Goal: Information Seeking & Learning: Find specific fact

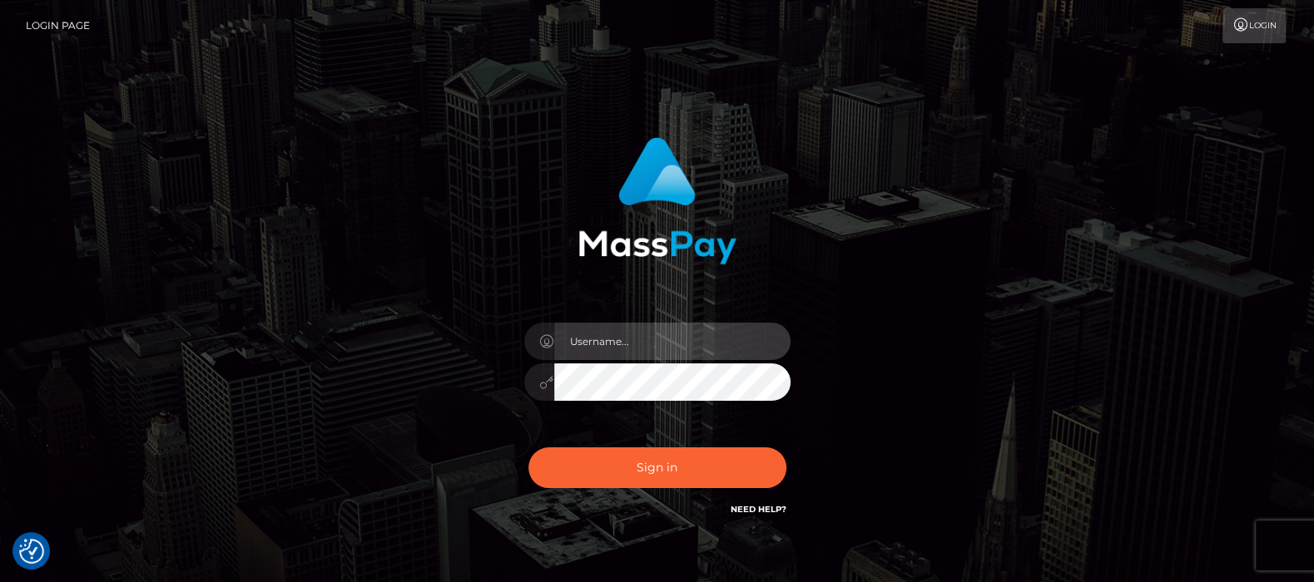
click at [618, 344] on input "text" at bounding box center [672, 341] width 236 height 37
type input "df.es"
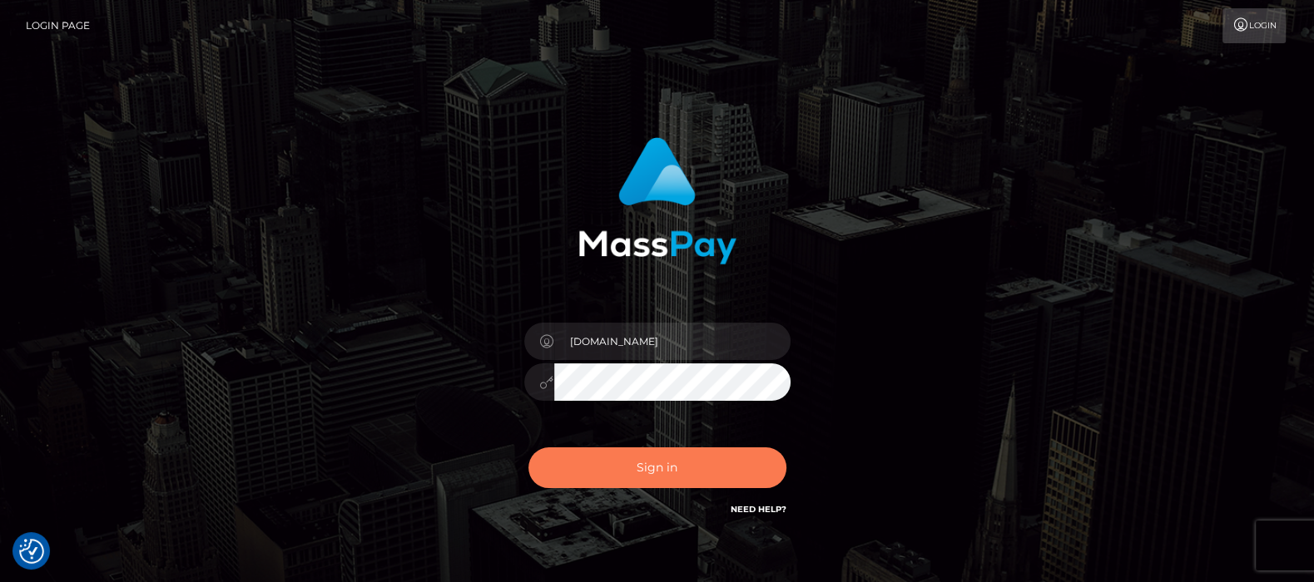
click at [640, 459] on button "Sign in" at bounding box center [657, 468] width 258 height 41
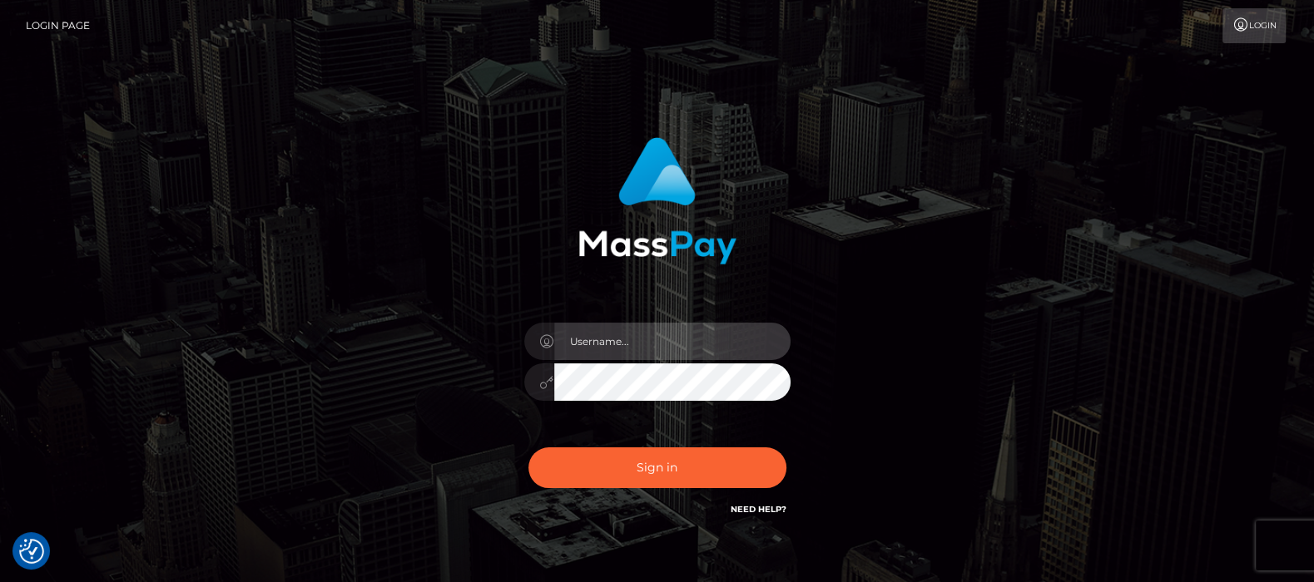
click at [664, 341] on input "text" at bounding box center [672, 341] width 236 height 37
type input "df.es"
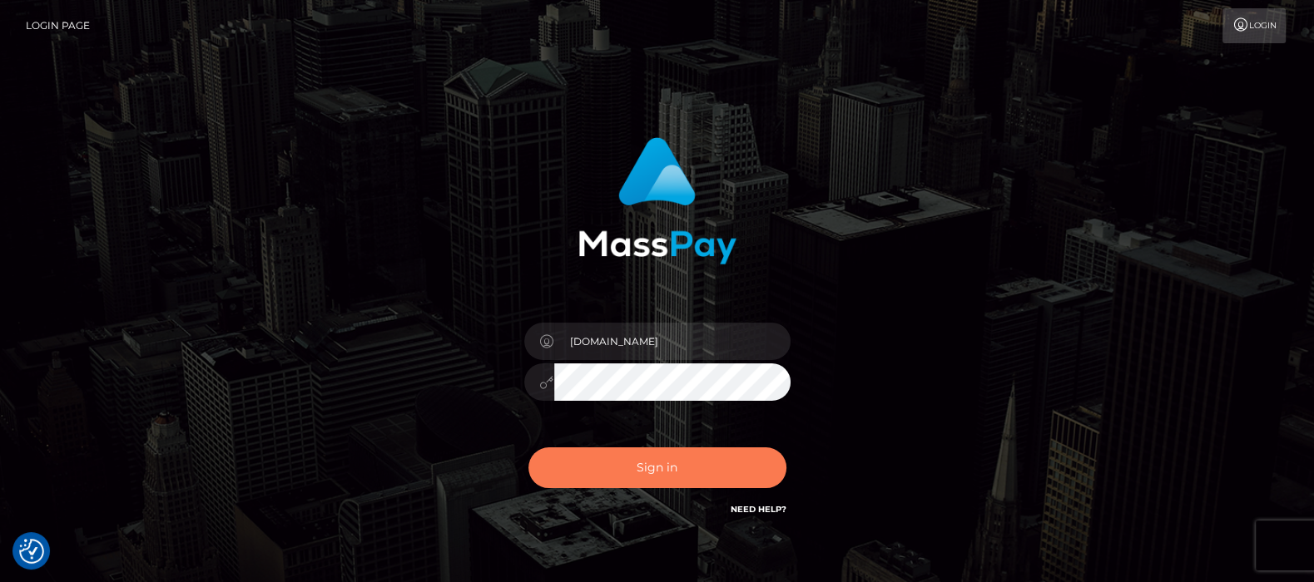
click at [655, 462] on button "Sign in" at bounding box center [657, 468] width 258 height 41
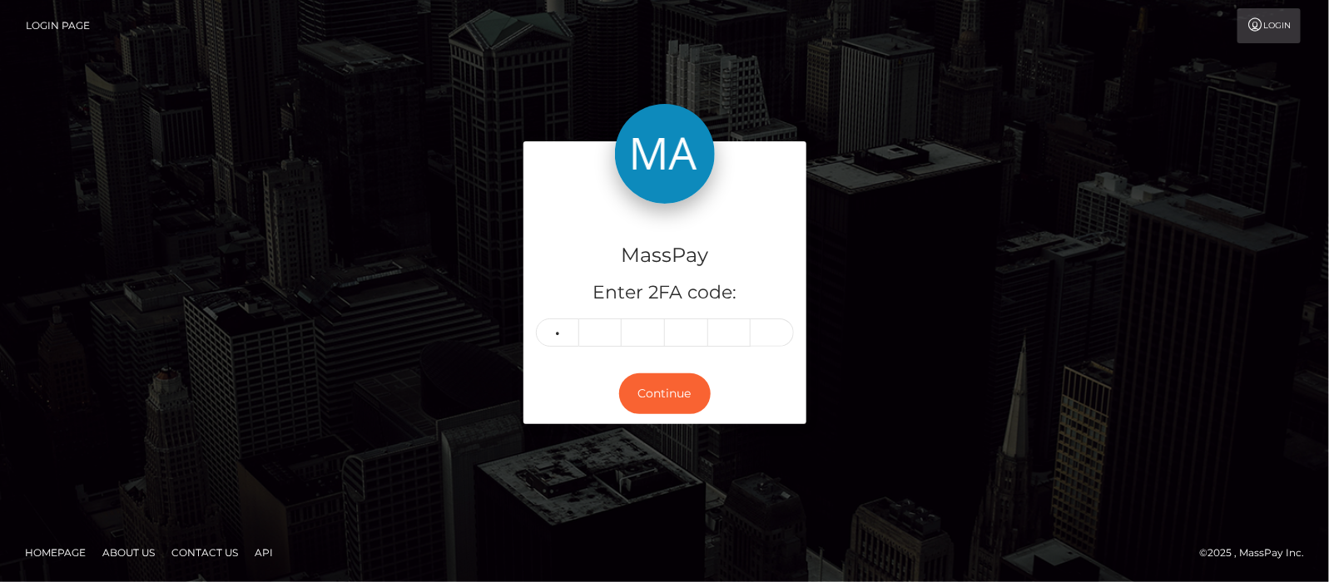
type input "8"
type input "0"
type input "9"
type input "3"
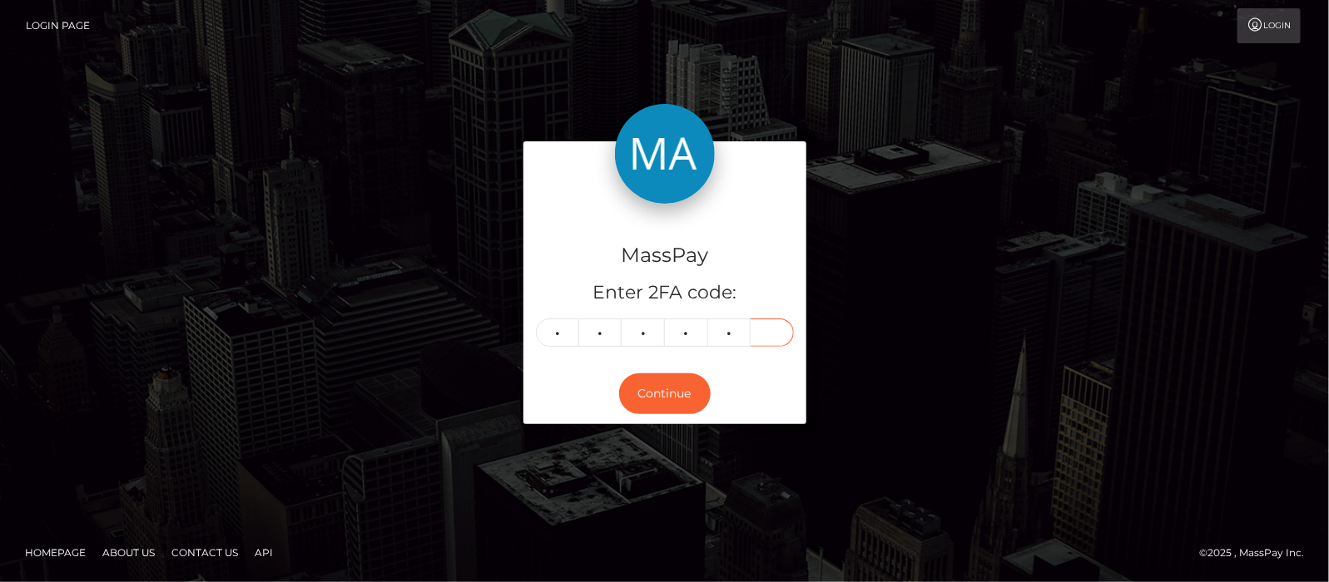
type input "2"
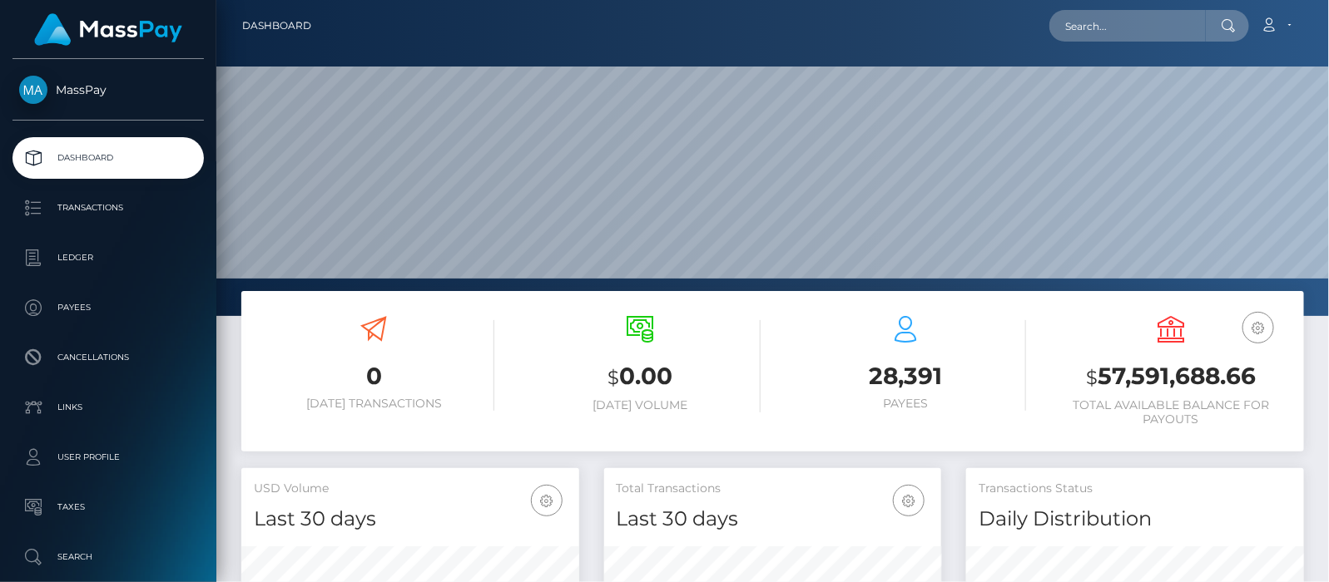
scroll to position [295, 338]
click at [1121, 28] on input "text" at bounding box center [1127, 26] width 156 height 32
paste input "[EMAIL_ADDRESS][DOMAIN_NAME]"
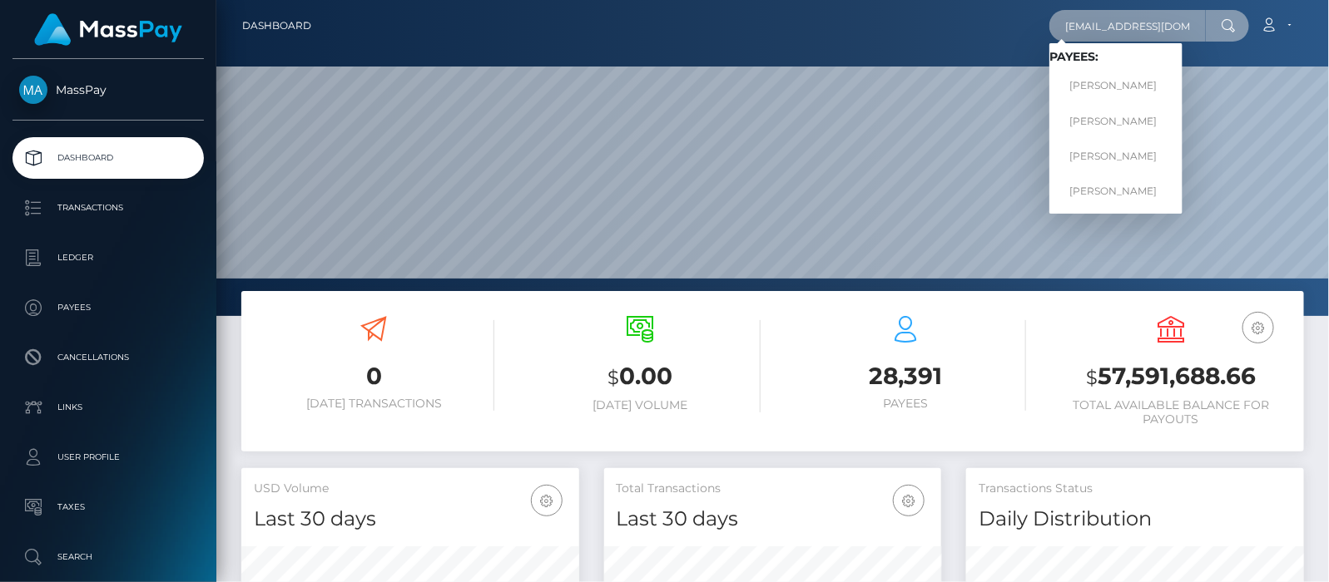
type input "[EMAIL_ADDRESS][DOMAIN_NAME]"
click at [1113, 85] on link "DESHANAE A JONES" at bounding box center [1115, 86] width 133 height 31
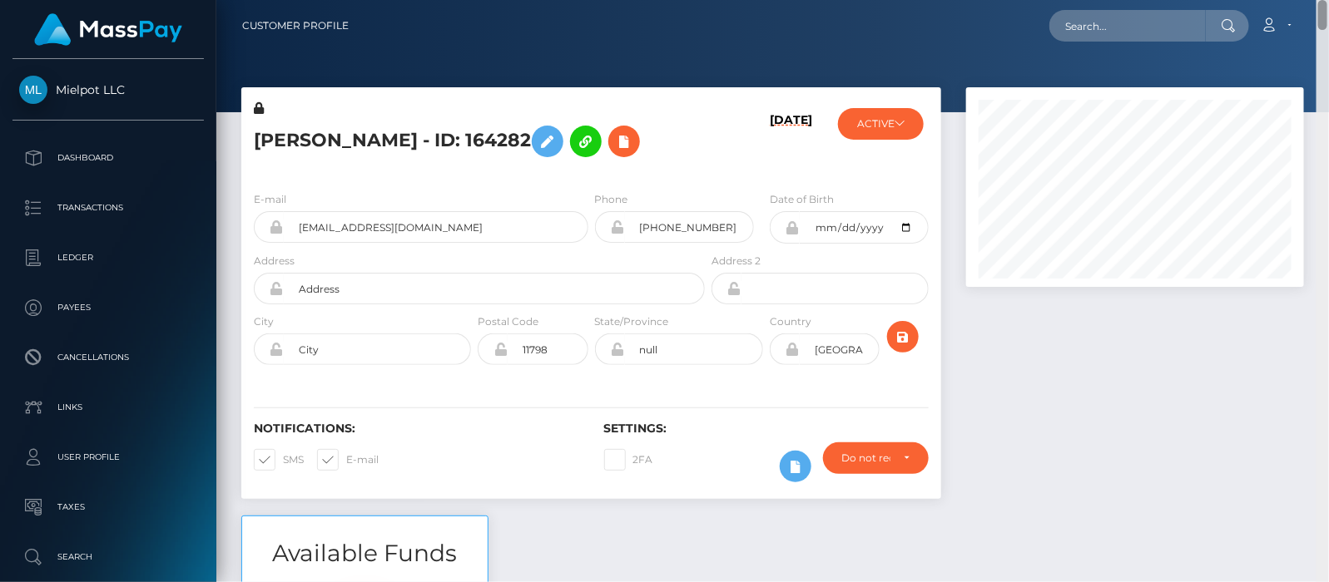
drag, startPoint x: 1321, startPoint y: 296, endPoint x: 1310, endPoint y: 0, distance: 296.4
click at [1310, 0] on div "Customer Profile Loading... Loading..." at bounding box center [772, 291] width 1112 height 582
click at [1173, 24] on input "text" at bounding box center [1127, 26] width 156 height 32
paste input "[EMAIL_ADDRESS][DOMAIN_NAME]"
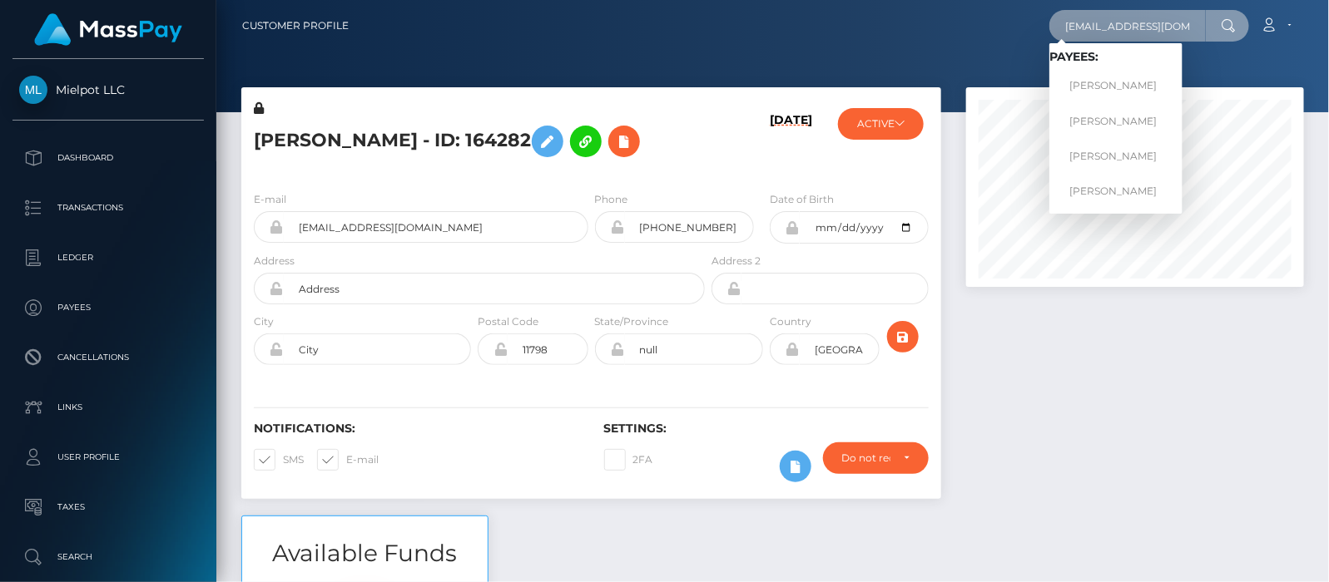
type input "[EMAIL_ADDRESS][DOMAIN_NAME]"
click at [1108, 119] on link "[PERSON_NAME]" at bounding box center [1115, 121] width 133 height 31
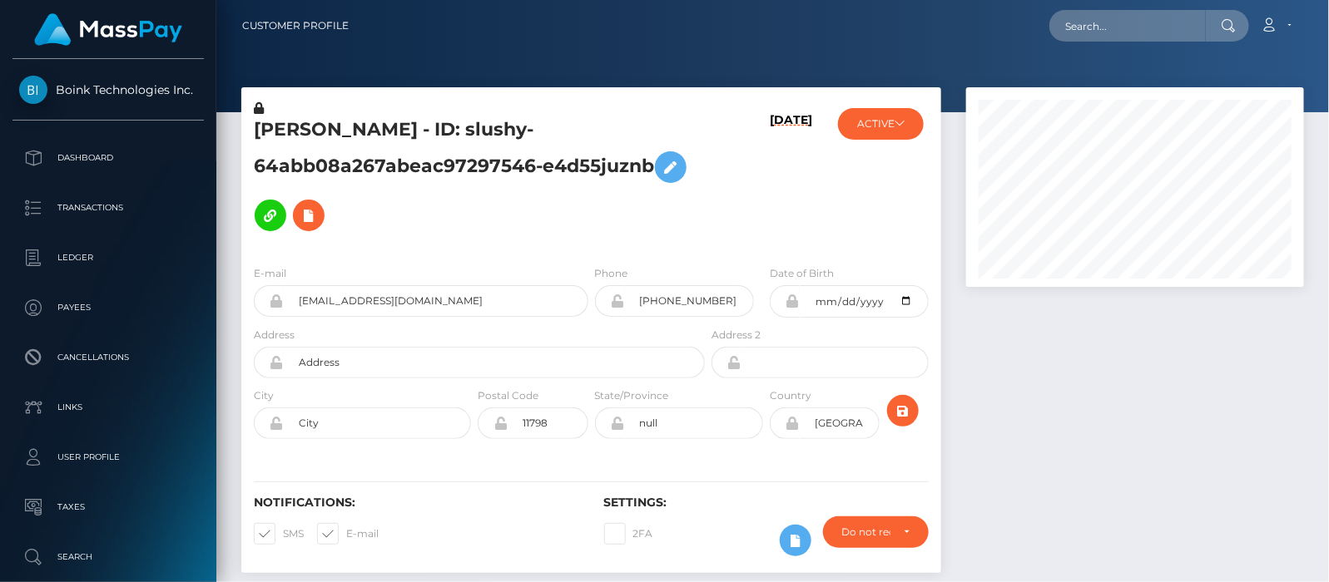
scroll to position [200, 338]
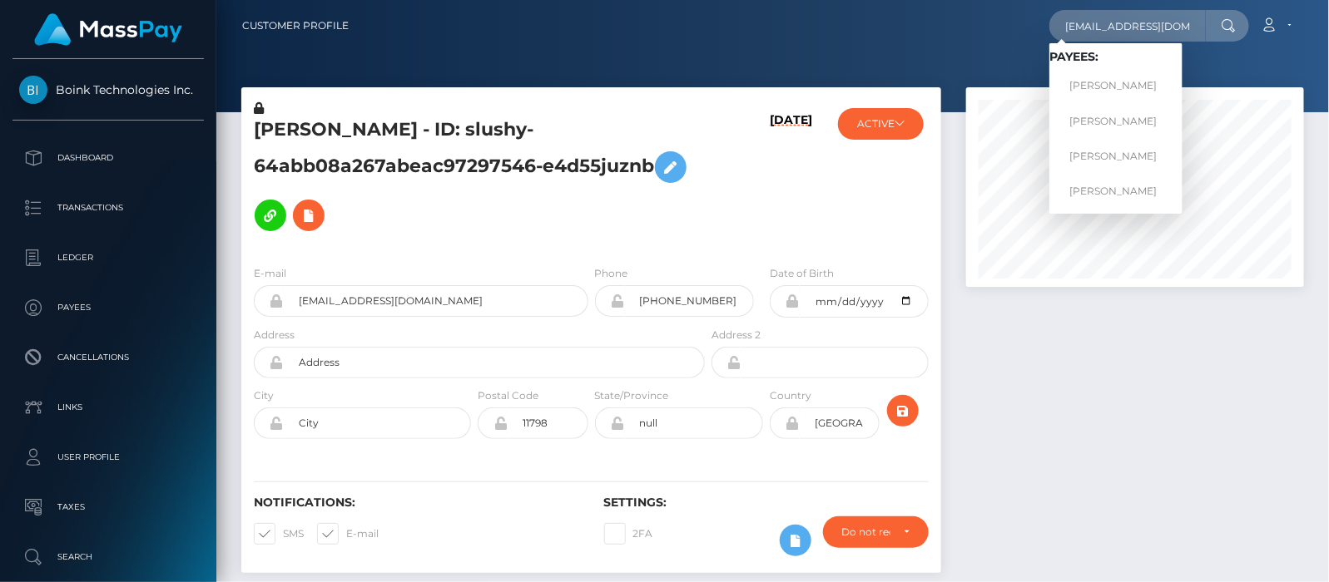
type input "[EMAIL_ADDRESS][DOMAIN_NAME]"
click at [1102, 147] on link "[PERSON_NAME]" at bounding box center [1115, 156] width 133 height 31
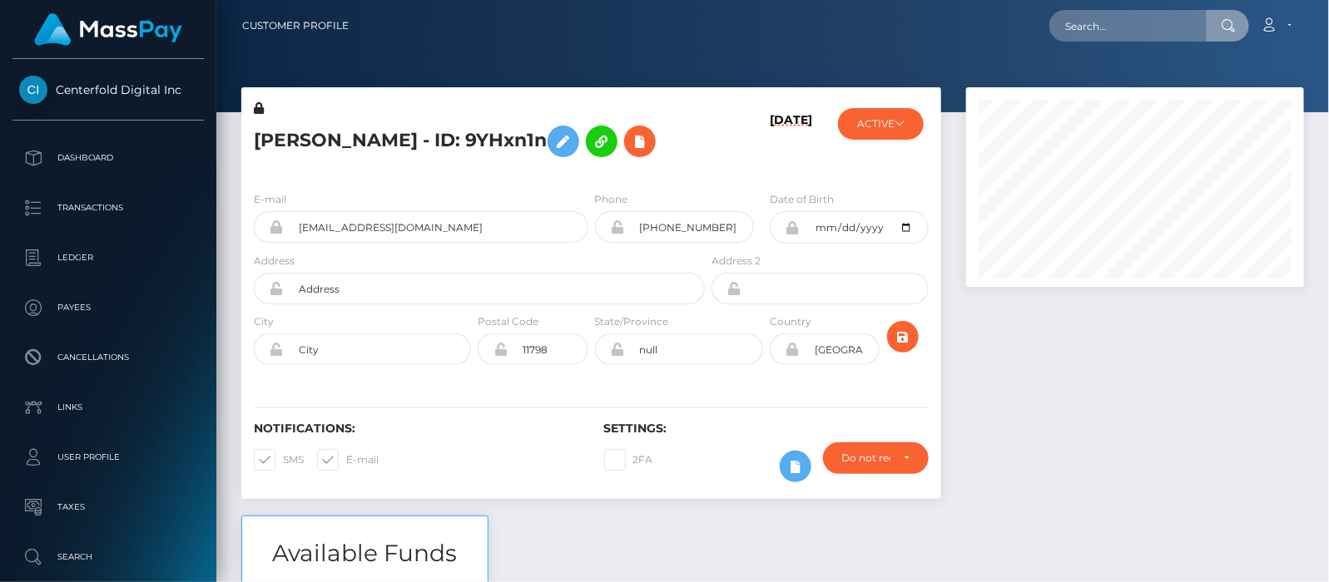
scroll to position [200, 338]
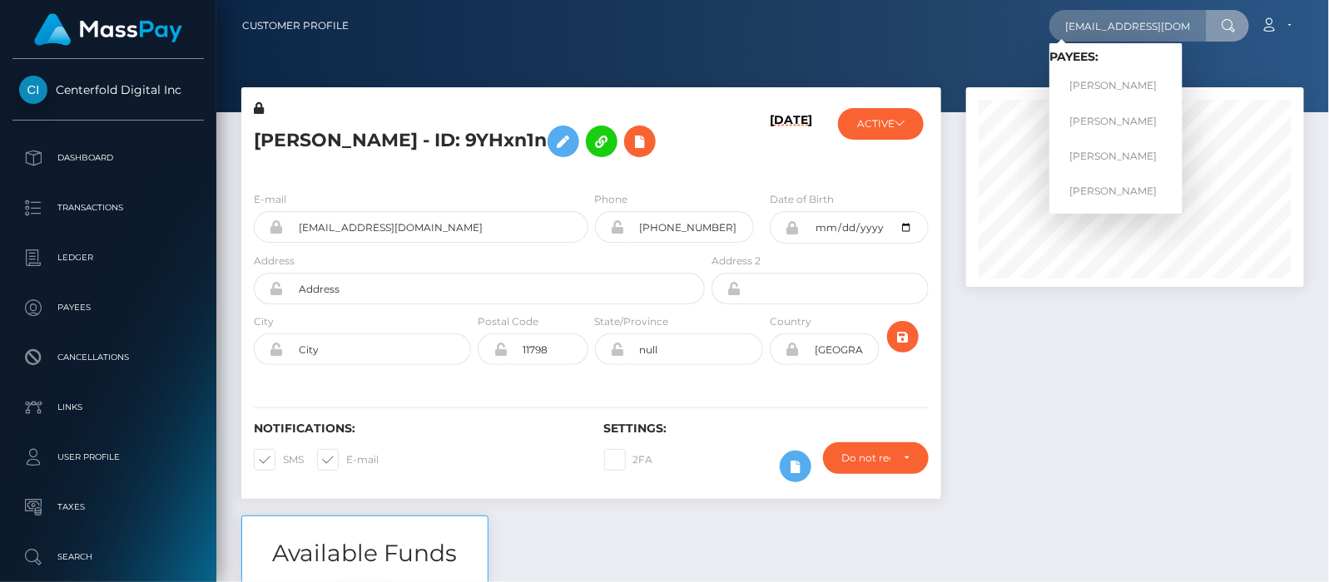
type input "[EMAIL_ADDRESS][DOMAIN_NAME]"
click at [1132, 188] on link "[PERSON_NAME]" at bounding box center [1115, 191] width 133 height 31
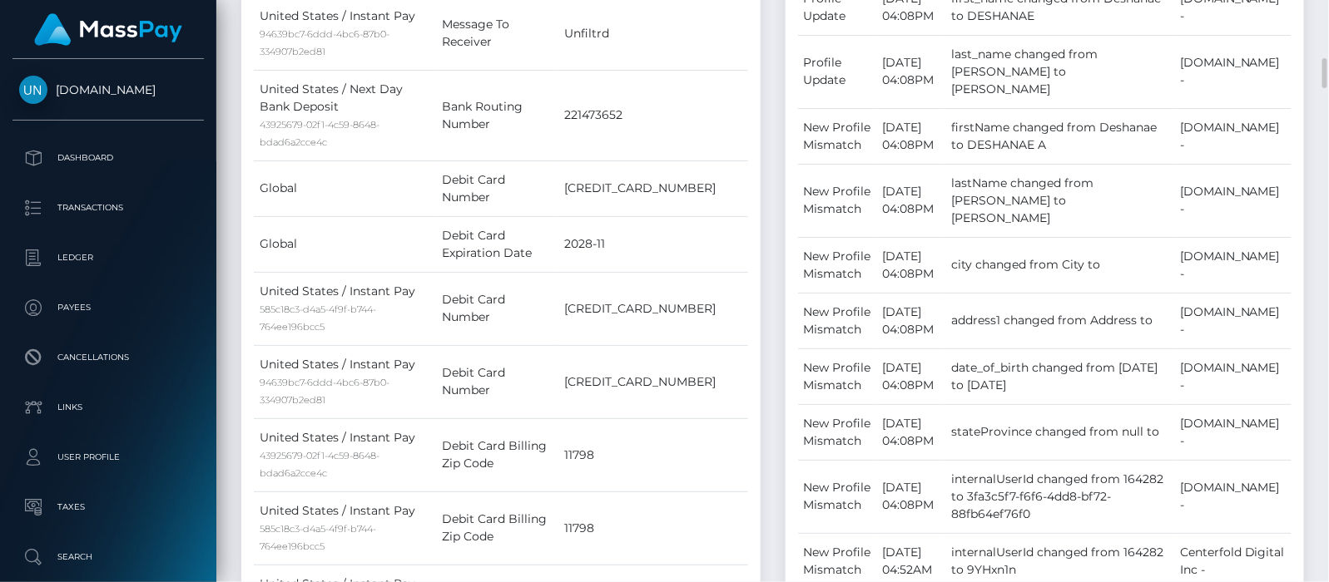
scroll to position [1456, 0]
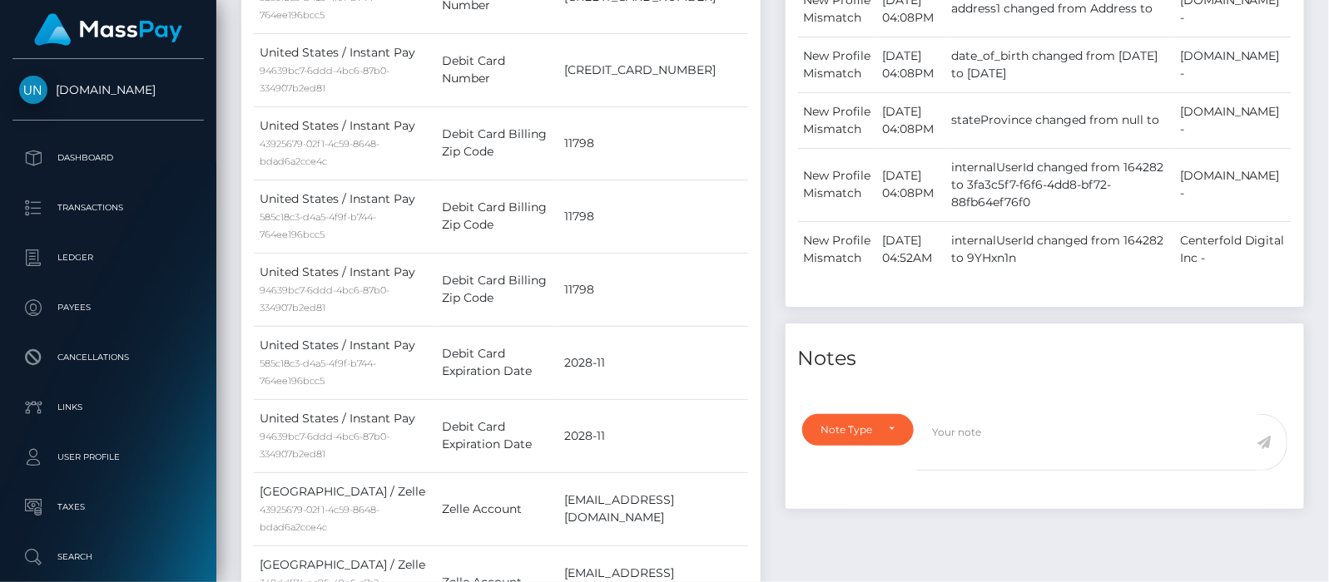
drag, startPoint x: 1202, startPoint y: 325, endPoint x: 1266, endPoint y: 319, distance: 64.3
click at [1266, 221] on td "Unlockt.me -" at bounding box center [1232, 184] width 117 height 73
copy td "[DOMAIN_NAME]"
click at [1203, 277] on td "Centerfold Digital Inc -" at bounding box center [1232, 249] width 117 height 56
drag, startPoint x: 1201, startPoint y: 379, endPoint x: 1259, endPoint y: 402, distance: 62.0
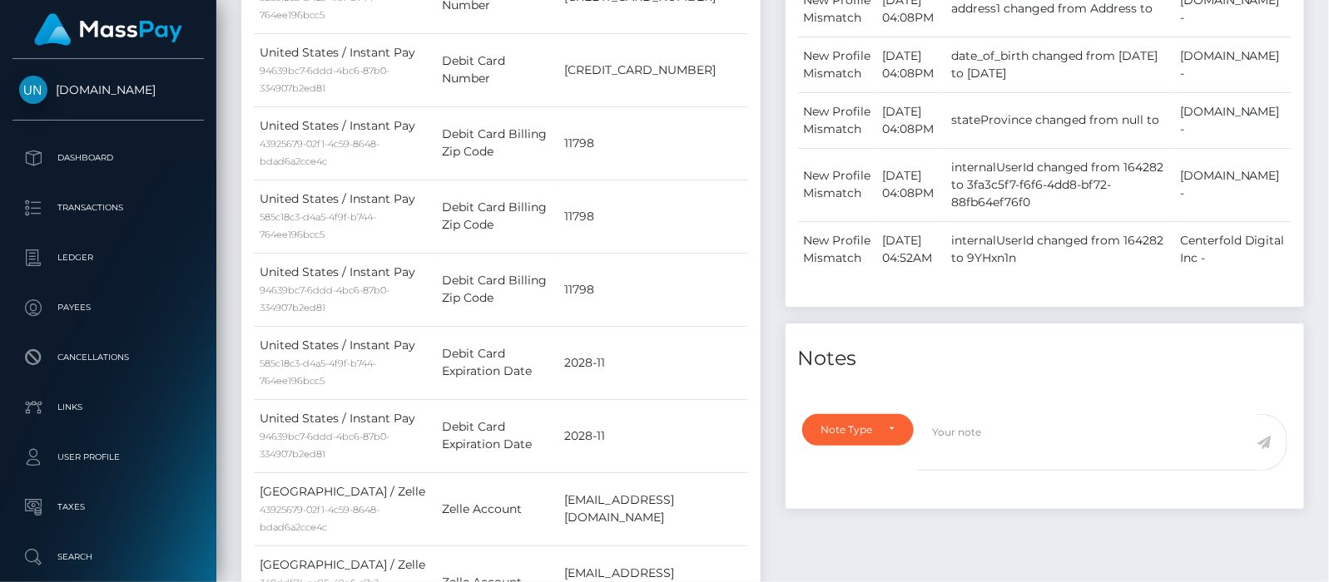
click at [1259, 277] on td "Centerfold Digital Inc -" at bounding box center [1232, 249] width 117 height 56
copy td "Centerfold Digital Inc"
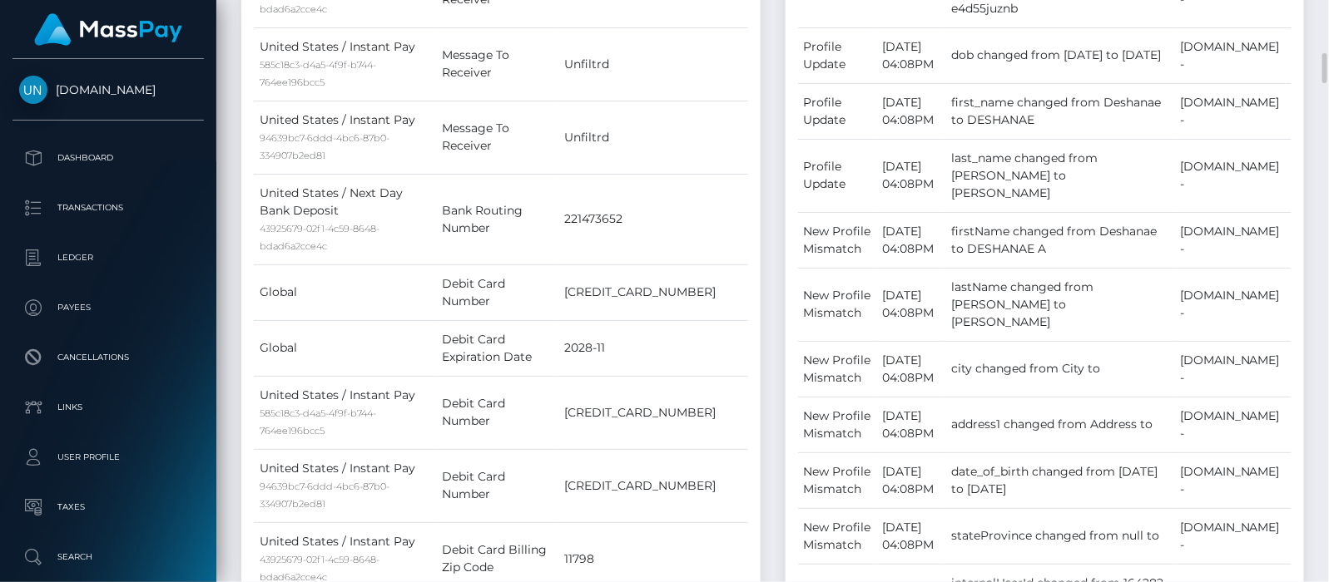
scroll to position [832, 0]
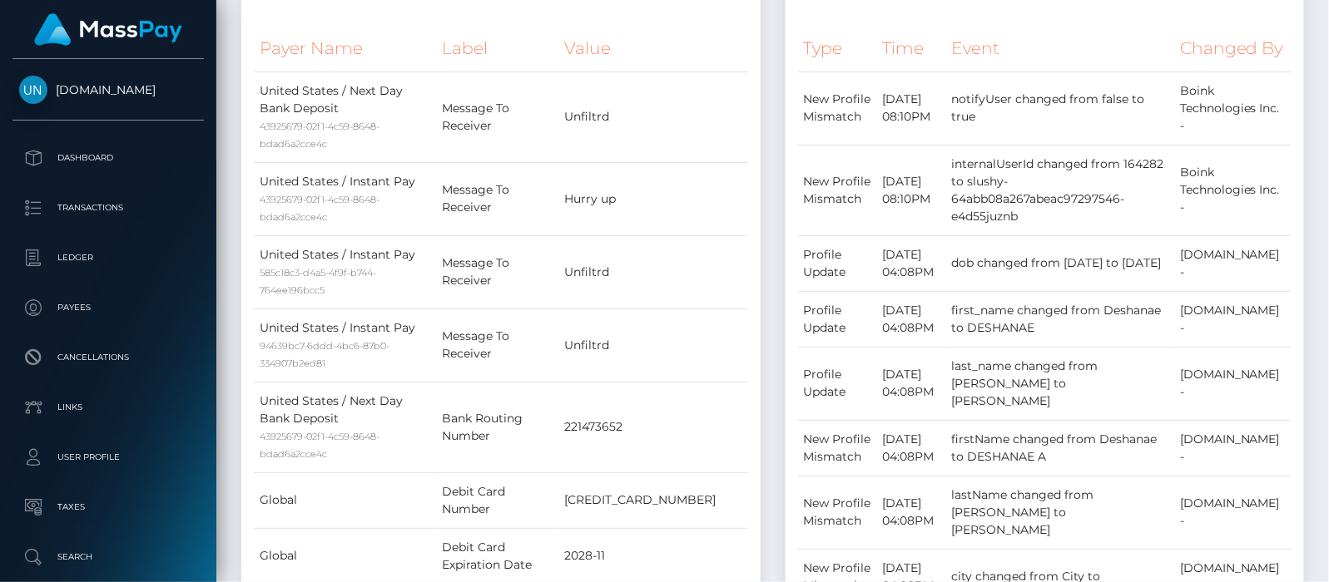
drag, startPoint x: 1203, startPoint y: 109, endPoint x: 1216, endPoint y: 148, distance: 41.0
click at [1216, 145] on td "Boink Technologies Inc. -" at bounding box center [1232, 108] width 117 height 73
copy td "Boink Technologies Inc"
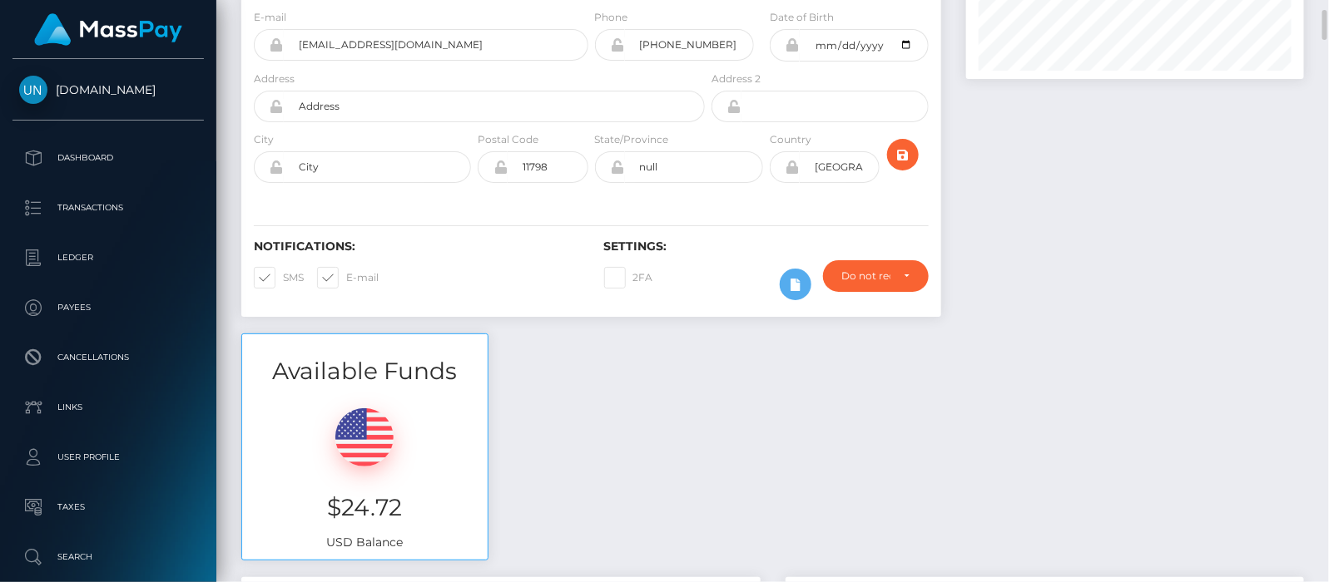
scroll to position [0, 0]
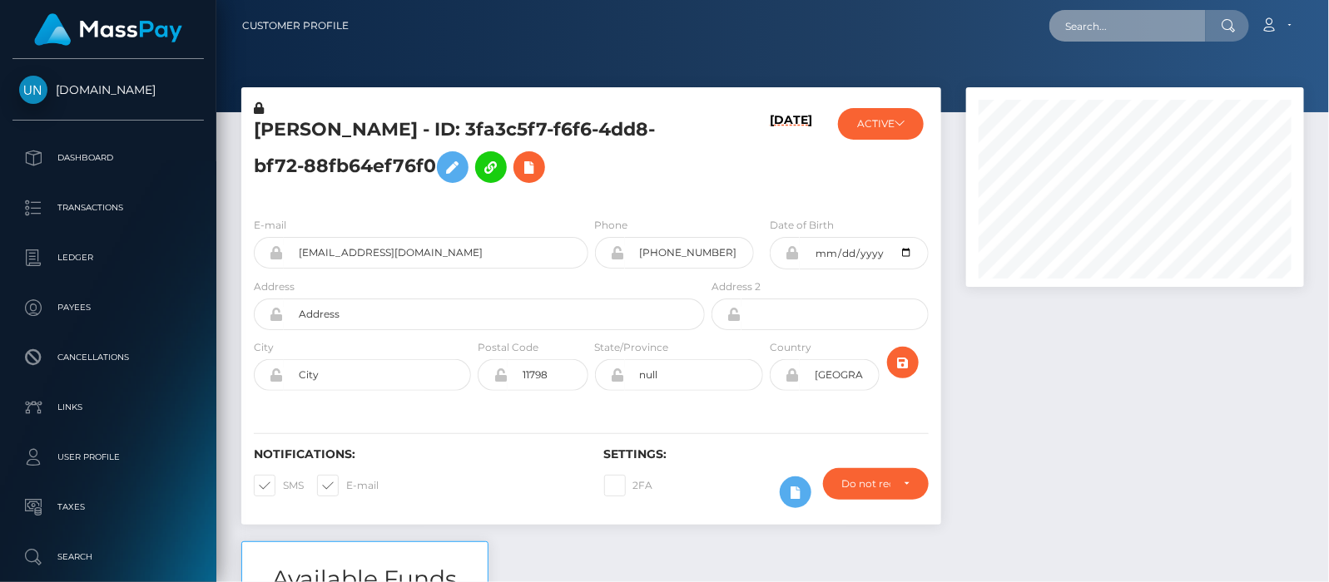
click at [1096, 15] on input "text" at bounding box center [1127, 26] width 156 height 32
paste input "Boink Technologies Inc"
type input "Boink Technologies Inc"
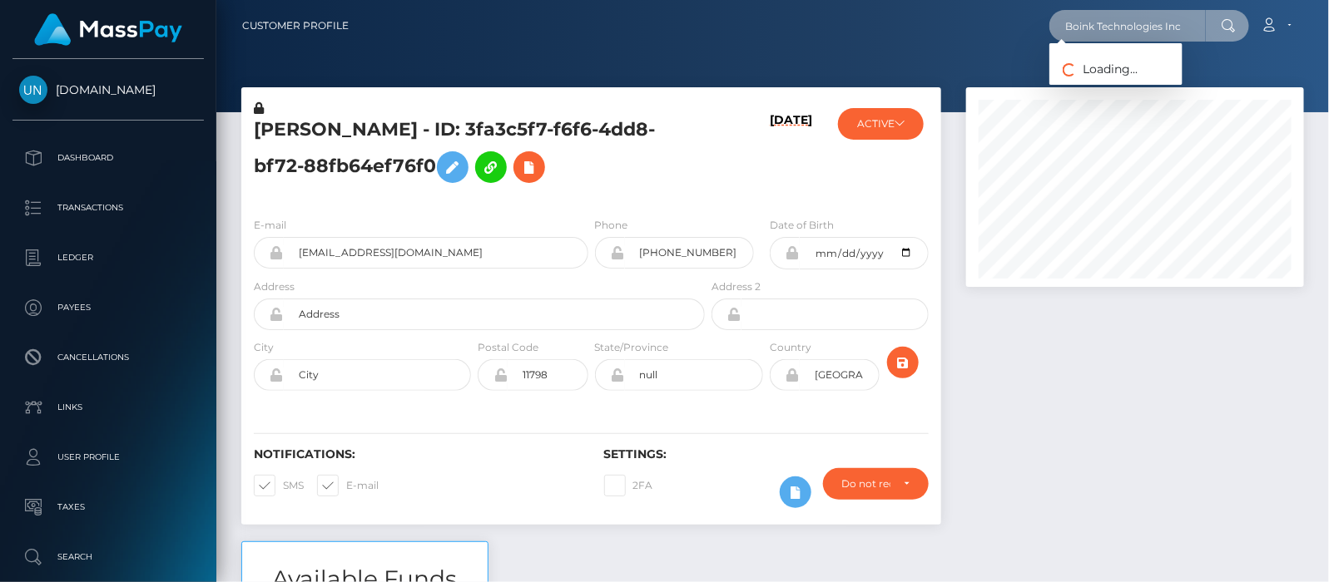
drag, startPoint x: 1073, startPoint y: 20, endPoint x: 1206, endPoint y: 24, distance: 133.2
click at [1206, 24] on div "Boink Technologies Inc Loading... Loading..." at bounding box center [1149, 26] width 200 height 32
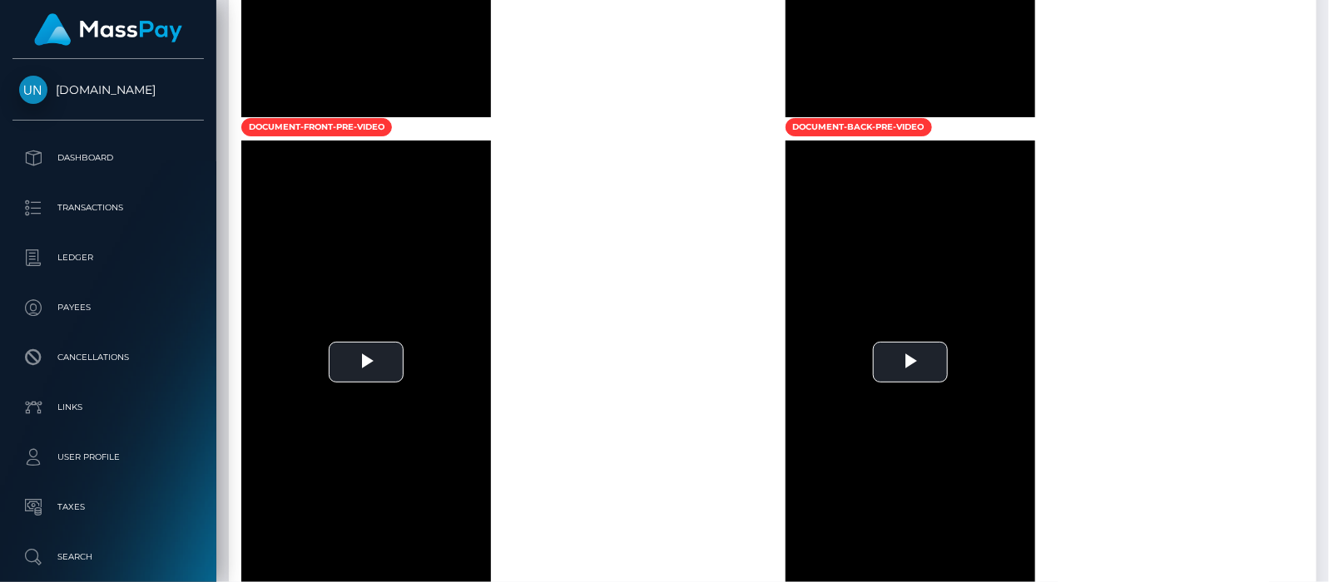
scroll to position [4576, 0]
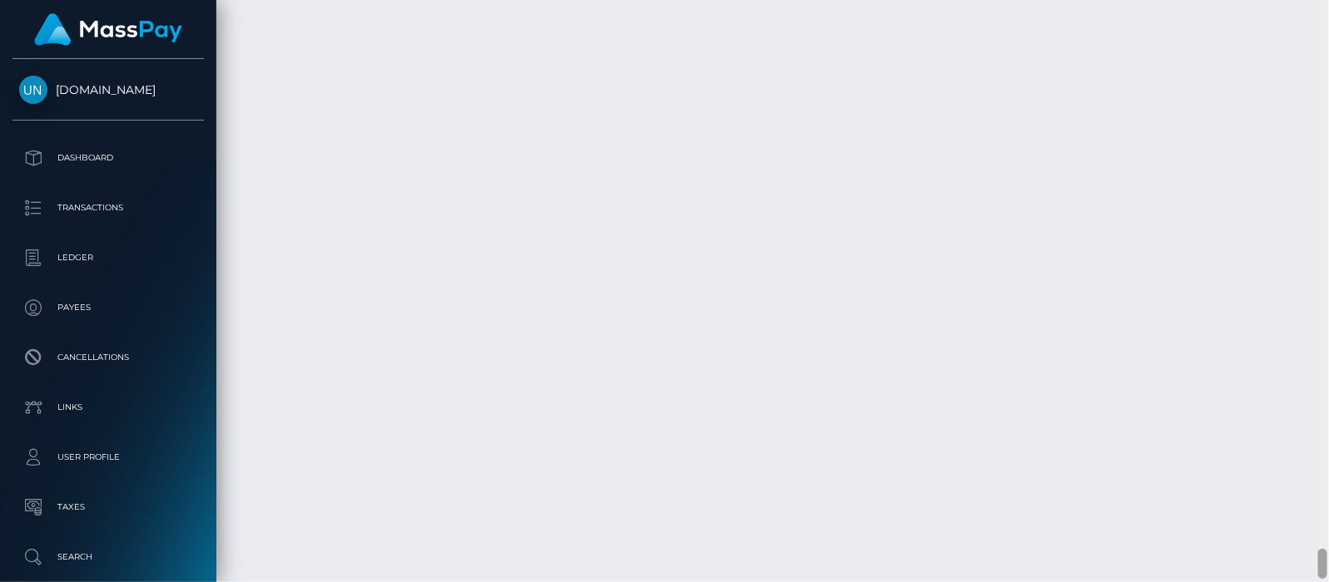
drag, startPoint x: 1324, startPoint y: 246, endPoint x: 1330, endPoint y: 560, distance: 313.7
click at [1328, 560] on html "Unlockt.me Dashboard Transactions Ledger Payees Cancellations" at bounding box center [664, 291] width 1329 height 582
drag, startPoint x: 458, startPoint y: 423, endPoint x: 523, endPoint y: 423, distance: 64.9
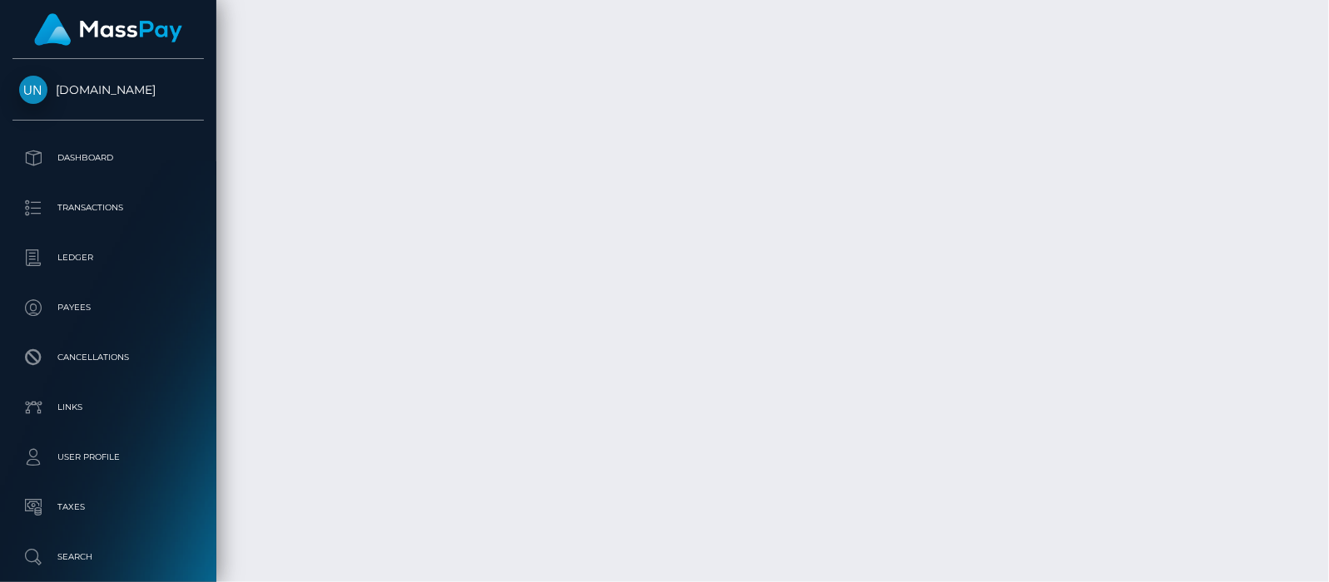
copy td "Mielpot LLC"
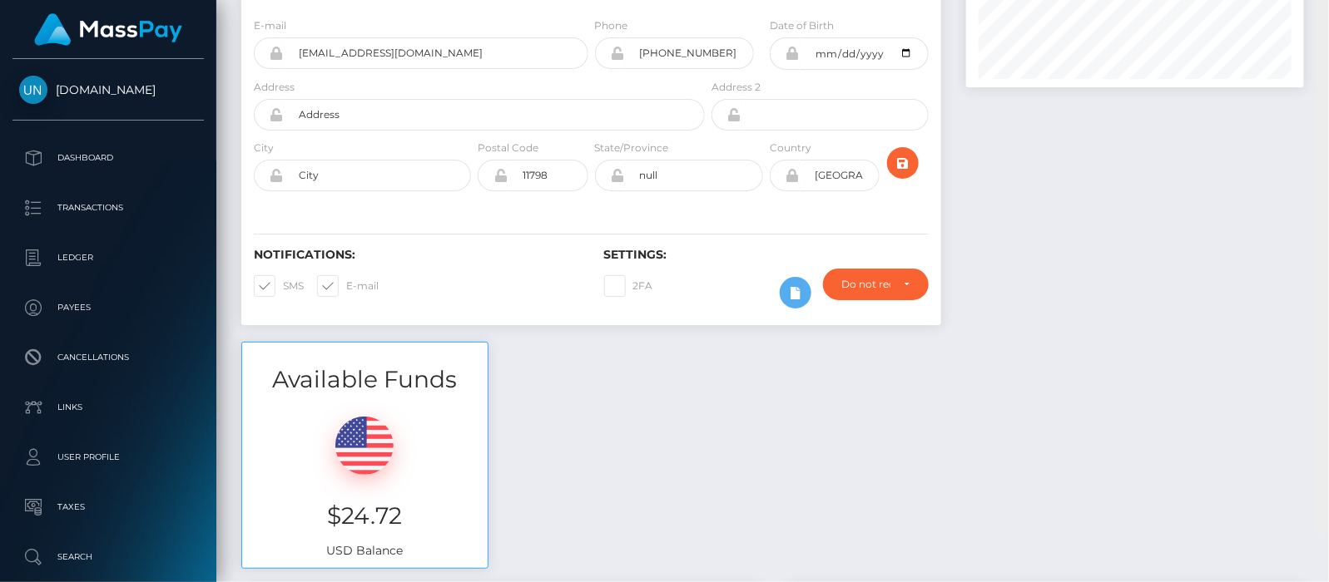
scroll to position [151, 0]
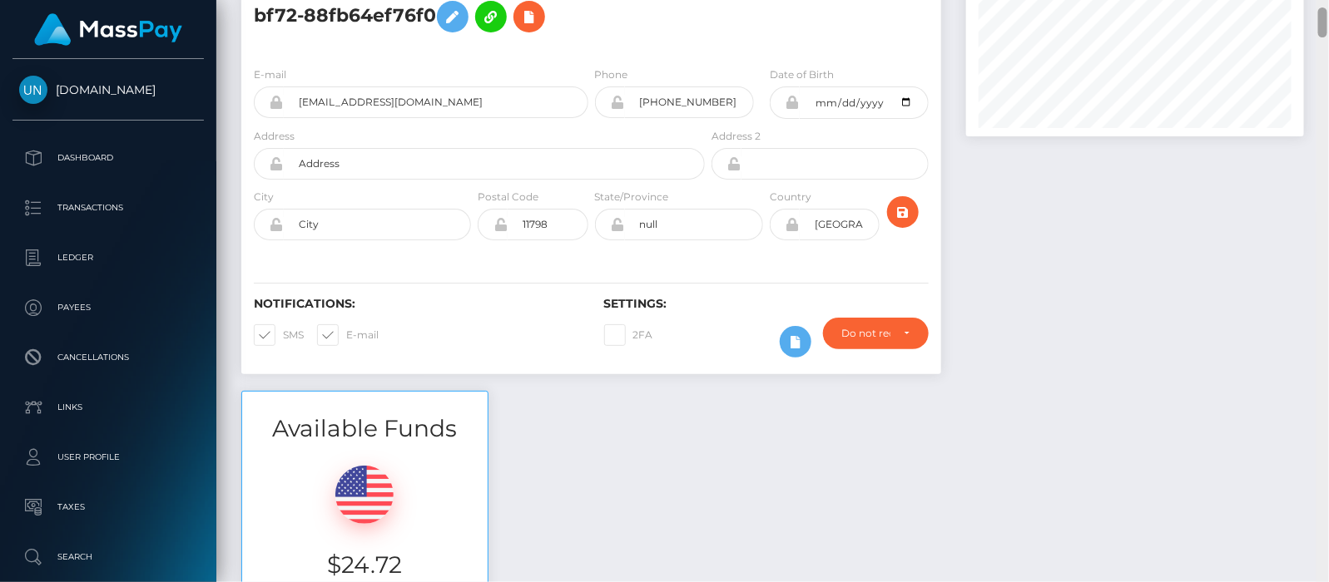
drag, startPoint x: 1325, startPoint y: 420, endPoint x: 1310, endPoint y: 15, distance: 405.4
click at [1310, 15] on div "Customer Profile Loading... Loading..." at bounding box center [772, 291] width 1112 height 582
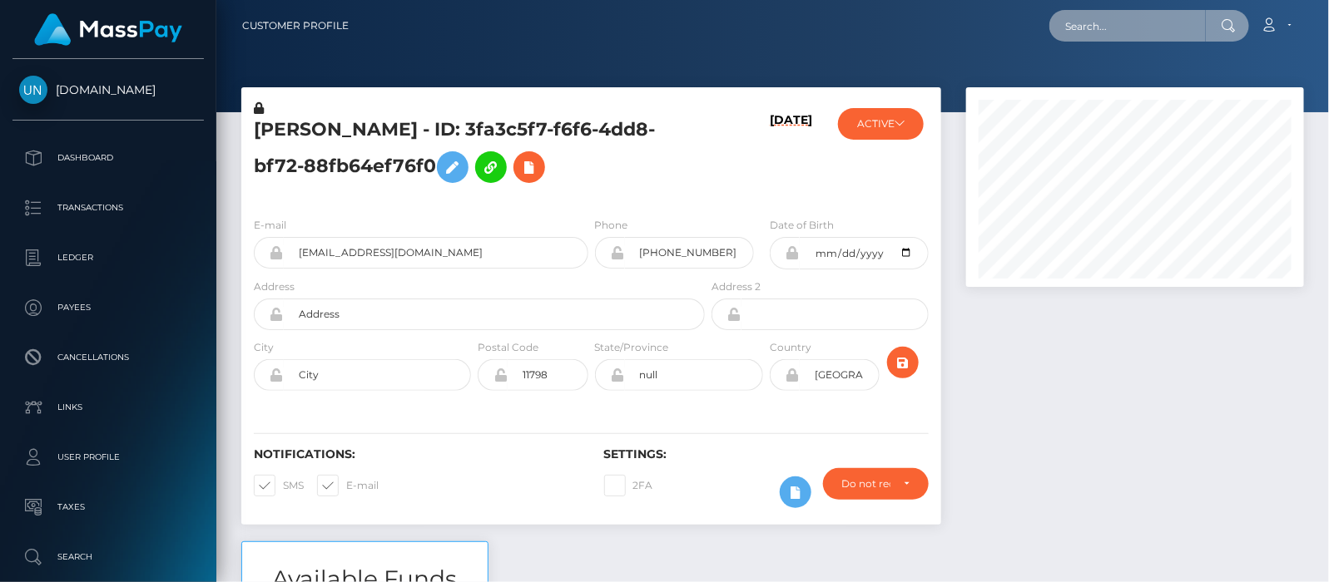
click at [1117, 26] on input "text" at bounding box center [1127, 26] width 156 height 32
paste input "pjtrif@gmail.com"
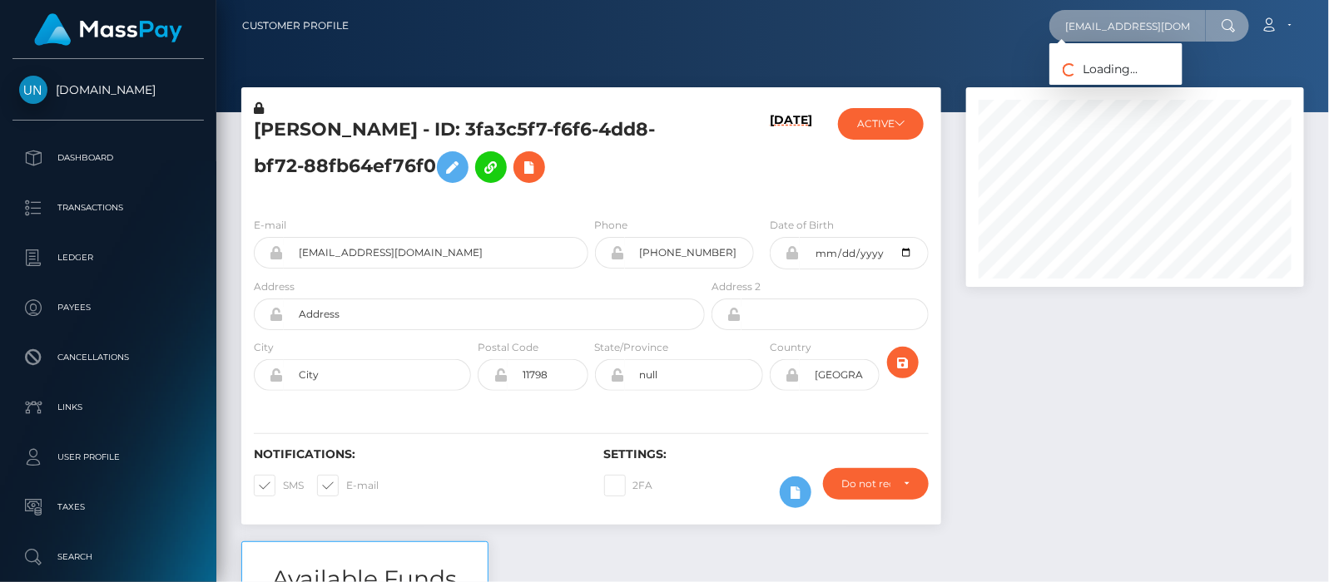
type input "pjtrif@gmail.com"
drag, startPoint x: 1166, startPoint y: 18, endPoint x: 959, endPoint y: 19, distance: 206.3
click at [959, 19] on div "pjtrif@gmail.com Loading... Loading... Account Edit Profile Logout" at bounding box center [832, 25] width 941 height 35
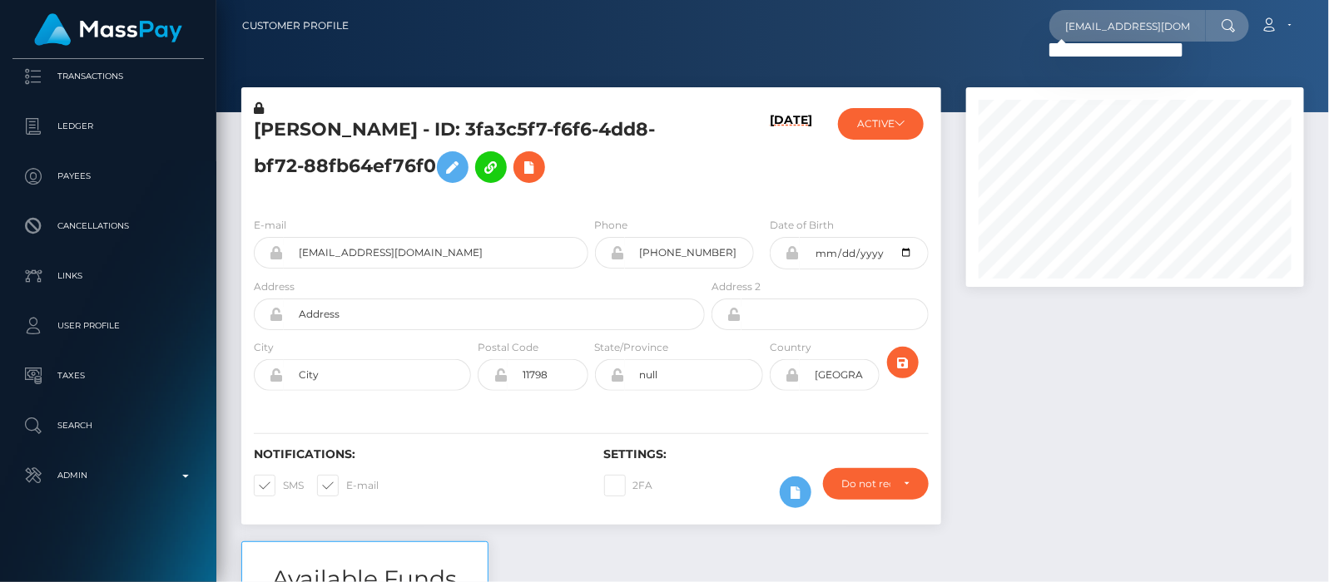
click at [85, 421] on p "Search" at bounding box center [108, 426] width 178 height 25
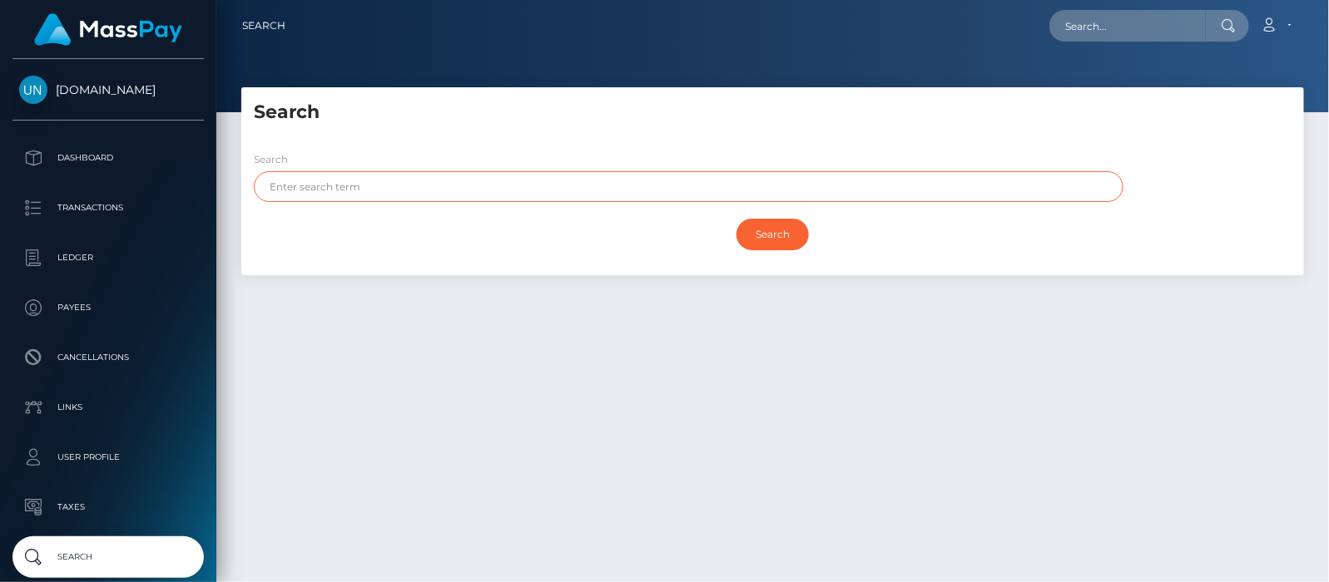
click at [409, 194] on input "text" at bounding box center [688, 186] width 869 height 31
paste input "Philip Trifiro"
drag, startPoint x: 369, startPoint y: 188, endPoint x: 300, endPoint y: 186, distance: 68.3
click at [300, 186] on input "Philip Trifiro" at bounding box center [688, 186] width 869 height 31
type input "Philip"
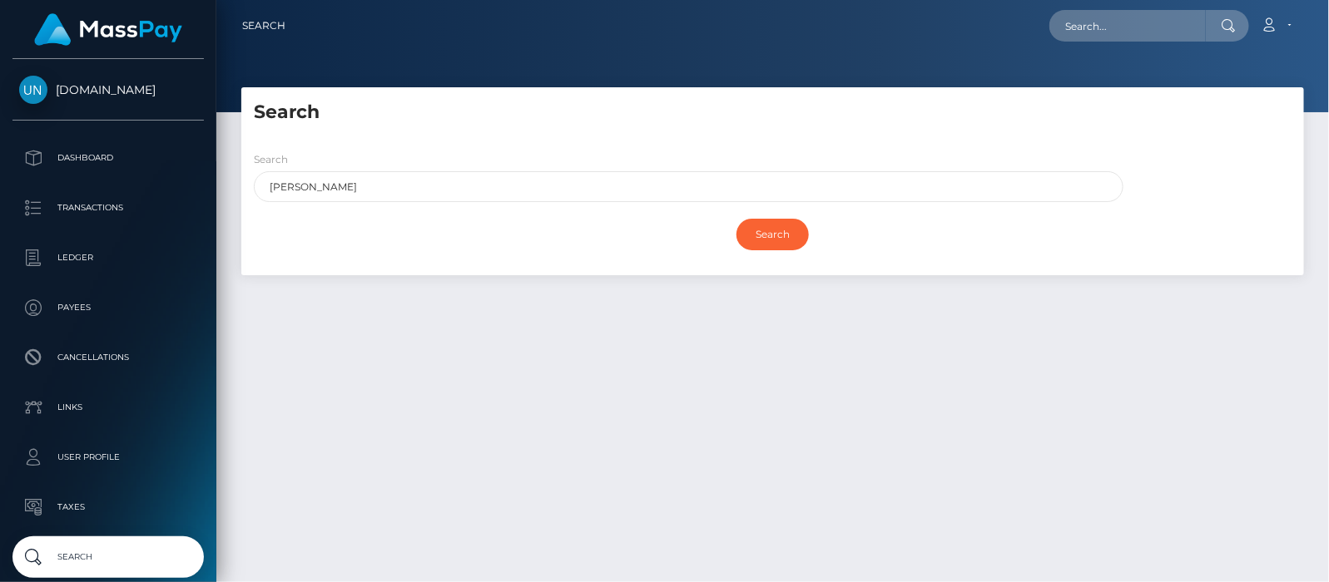
click at [765, 216] on div "Search" at bounding box center [773, 234] width 1038 height 48
click at [765, 223] on input "Search" at bounding box center [772, 235] width 72 height 32
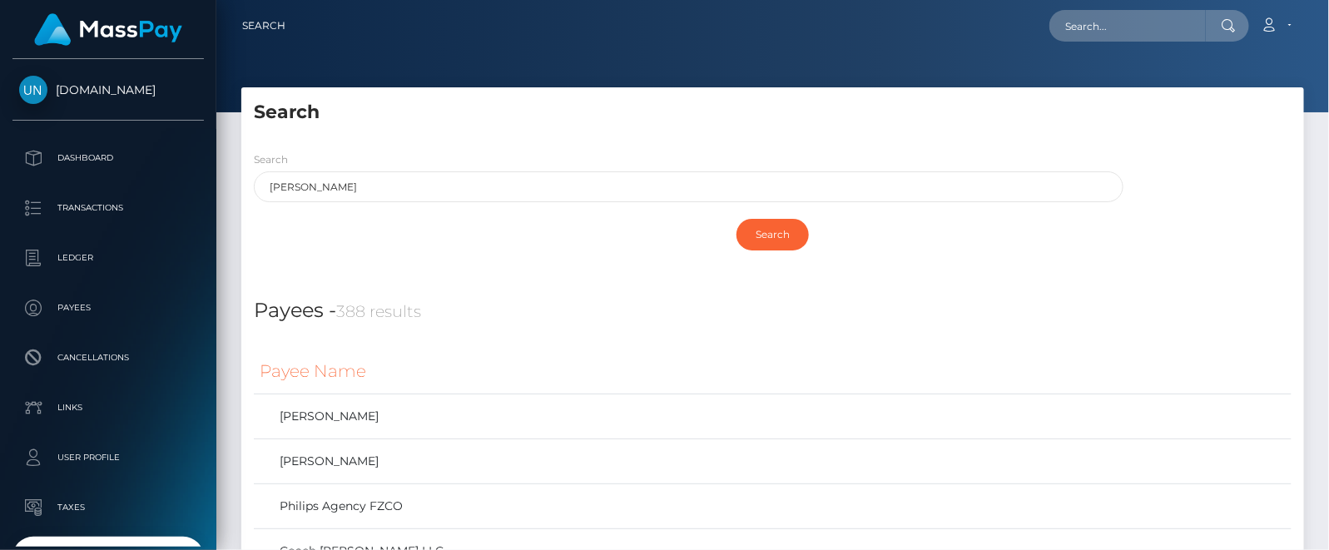
click at [84, 164] on p "Dashboard" at bounding box center [108, 158] width 178 height 25
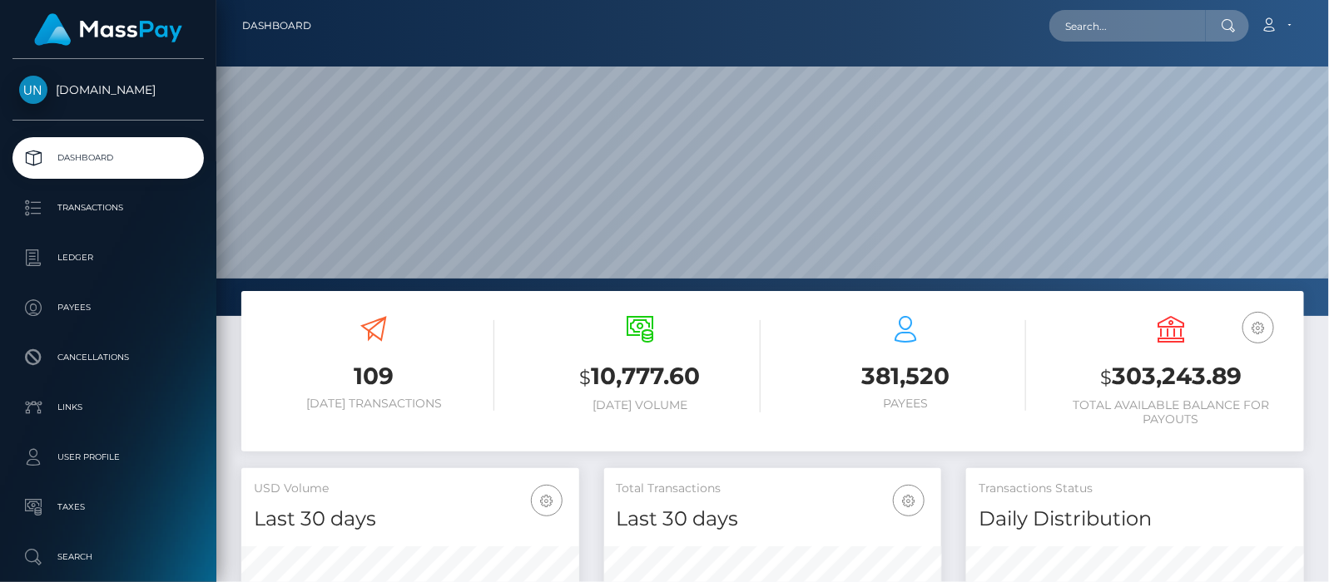
scroll to position [295, 338]
